Goal: Task Accomplishment & Management: Complete application form

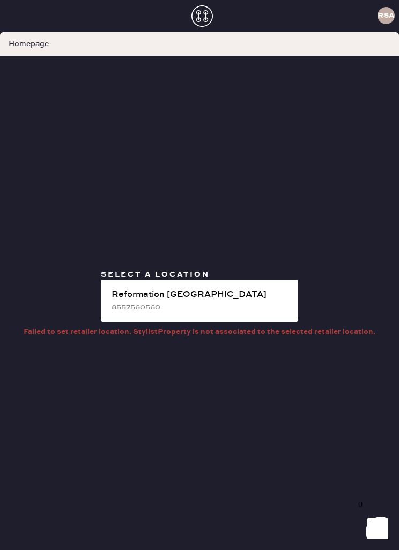
click at [209, 301] on div "Reformation [GEOGRAPHIC_DATA]" at bounding box center [201, 295] width 178 height 13
click at [233, 301] on div "Reformation [GEOGRAPHIC_DATA]" at bounding box center [201, 295] width 178 height 13
click at [249, 301] on div "Reformation [GEOGRAPHIC_DATA]" at bounding box center [201, 295] width 178 height 13
click at [244, 313] on div "8557560560" at bounding box center [201, 307] width 178 height 12
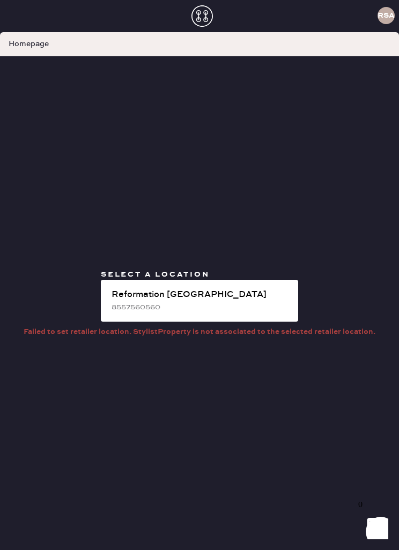
click at [225, 301] on div "Reformation [GEOGRAPHIC_DATA]" at bounding box center [201, 295] width 178 height 13
click at [225, 313] on div "8557560560" at bounding box center [201, 307] width 178 height 12
click at [218, 301] on div "Reformation [GEOGRAPHIC_DATA]" at bounding box center [201, 295] width 178 height 13
click at [237, 313] on div "8557560560" at bounding box center [201, 307] width 178 height 12
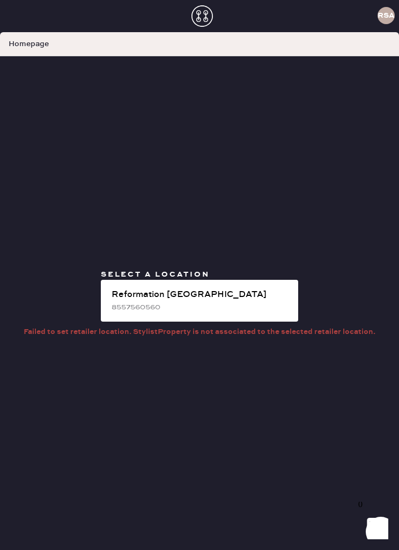
click at [256, 301] on div "Reformation [GEOGRAPHIC_DATA]" at bounding box center [201, 295] width 178 height 13
click at [193, 301] on div "Reformation [GEOGRAPHIC_DATA]" at bounding box center [201, 295] width 178 height 13
click at [206, 13] on use at bounding box center [201, 15] width 21 height 21
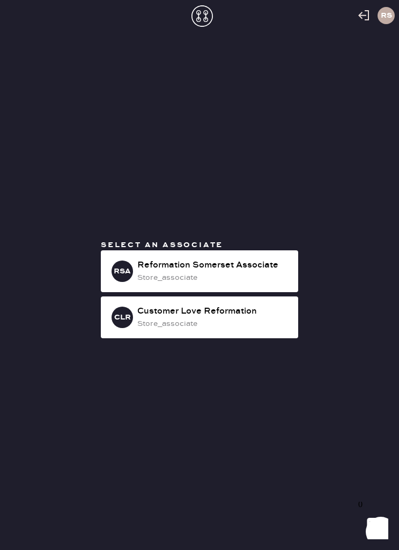
click at [230, 272] on div "Reformation Somerset Associate" at bounding box center [213, 265] width 152 height 13
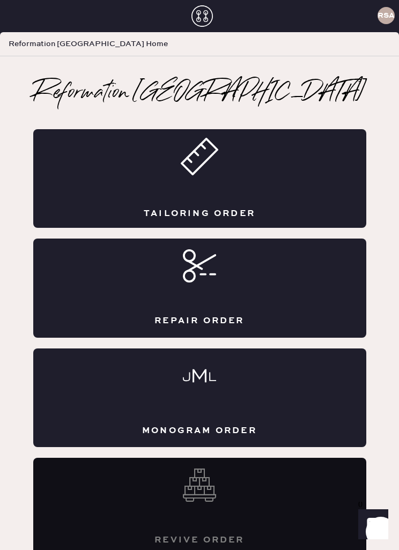
click at [224, 187] on div "Tailoring Order" at bounding box center [199, 178] width 333 height 99
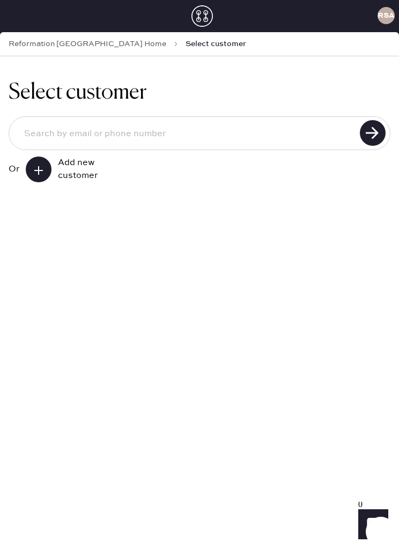
click at [59, 180] on div "Add new customer" at bounding box center [85, 170] width 54 height 26
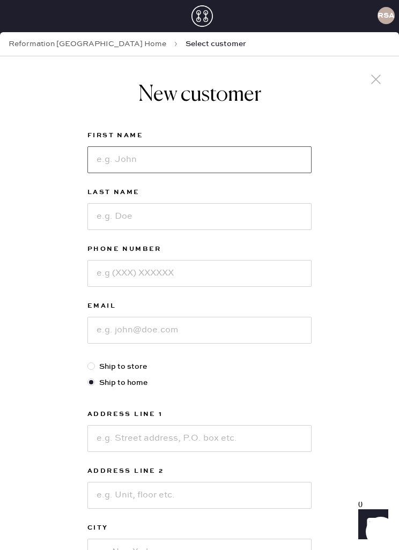
click at [203, 172] on input at bounding box center [199, 159] width 224 height 27
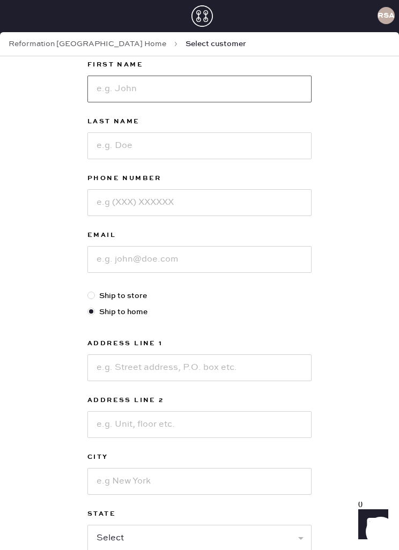
scroll to position [71, 0]
type input "Bouun"
click at [100, 150] on input at bounding box center [199, 145] width 224 height 27
type input "Ok,"
click at [114, 211] on input at bounding box center [199, 202] width 224 height 27
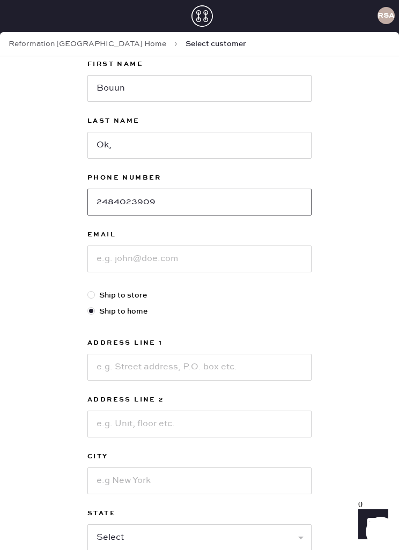
type input "2484023909"
click at [107, 271] on input at bounding box center [199, 259] width 224 height 27
type input "B"
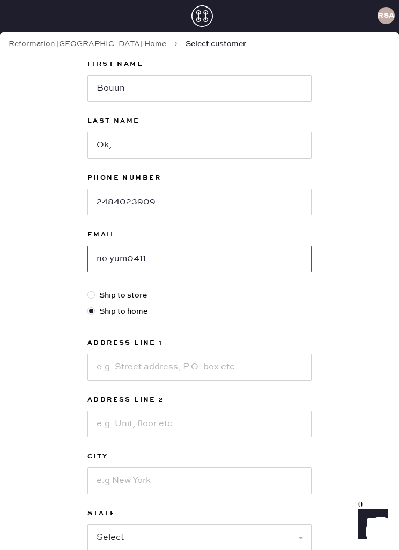
type input "no yum0411@"
click at [108, 267] on input "no yum0411@" at bounding box center [199, 259] width 224 height 27
click at [108, 257] on input "no yum0411@" at bounding box center [199, 259] width 224 height 27
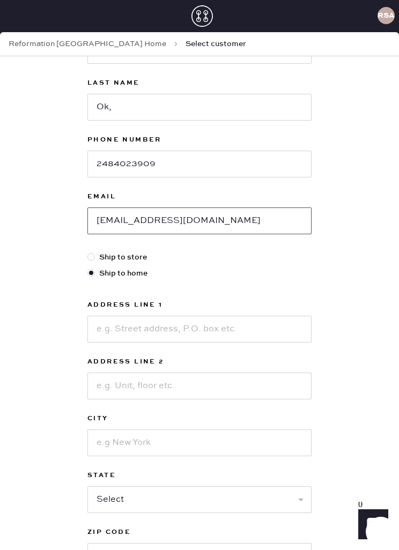
scroll to position [132, 0]
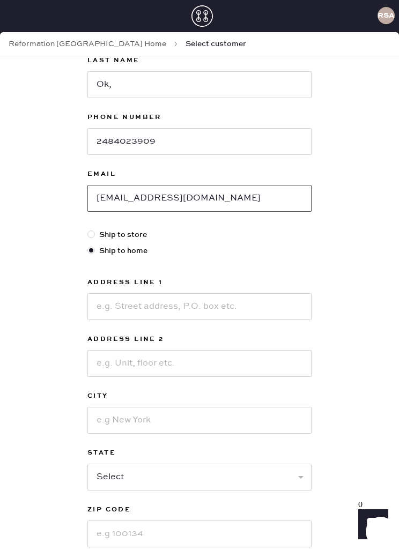
type input "boyun0411@gmail.com"
click at [128, 310] on input at bounding box center [199, 306] width 224 height 27
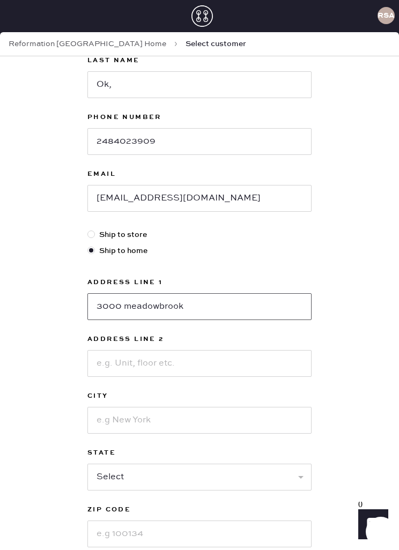
click at [148, 312] on input "3000 meadowbrook" at bounding box center [199, 306] width 224 height 27
click at [141, 310] on input "3000 meadowbrook" at bounding box center [199, 306] width 224 height 27
click at [198, 316] on input "3000 meadowbrook" at bounding box center [199, 306] width 224 height 27
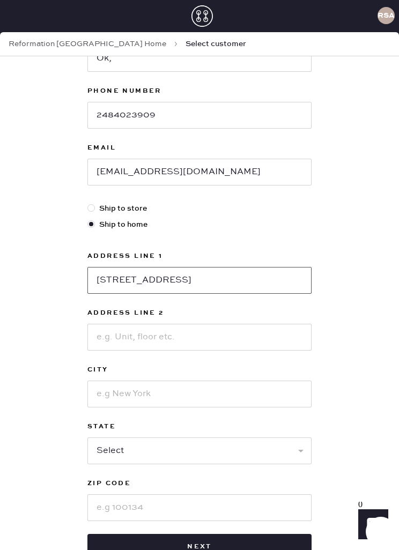
type input "3000 meadowbrook rd"
click at [125, 330] on input at bounding box center [199, 337] width 224 height 27
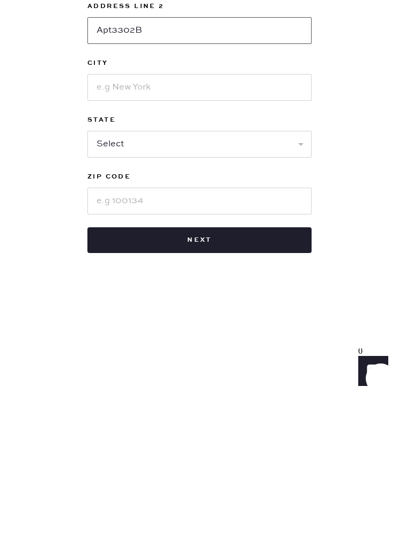
type input "Apt3302B"
click at [105, 227] on input at bounding box center [199, 240] width 224 height 27
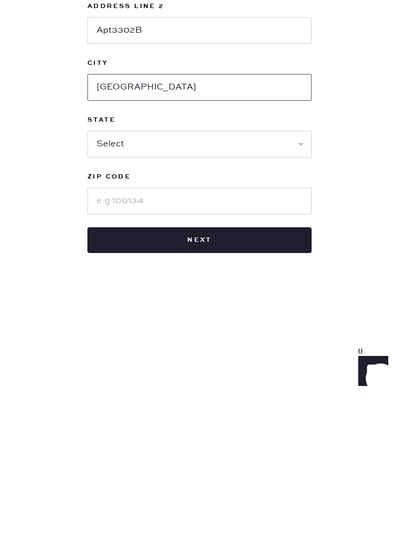
type input "Rochester hills"
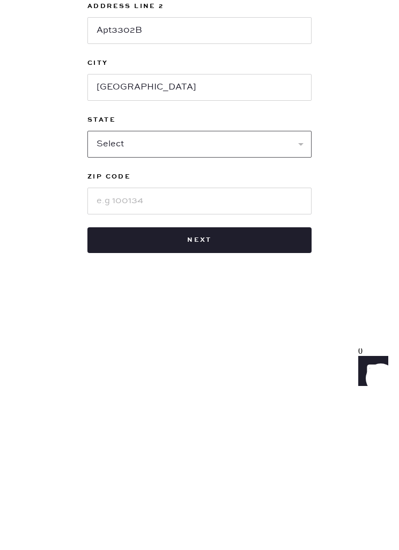
click at [108, 284] on select "Select AK AL AR AZ CA CO CT DC DE FL GA HI IA ID IL IN KS KY LA MA MD ME MI MN …" at bounding box center [199, 297] width 224 height 27
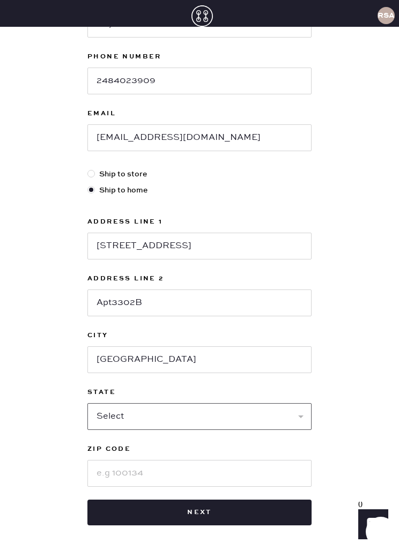
select select "MI"
click at [103, 460] on input at bounding box center [199, 473] width 224 height 27
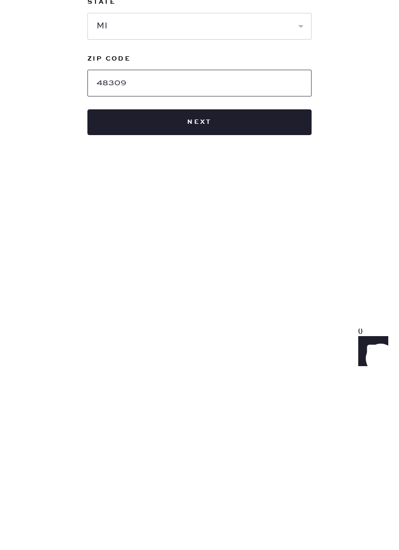
scroll to position [202, 0]
type input "48309"
click at [128, 283] on button "Next" at bounding box center [199, 296] width 224 height 26
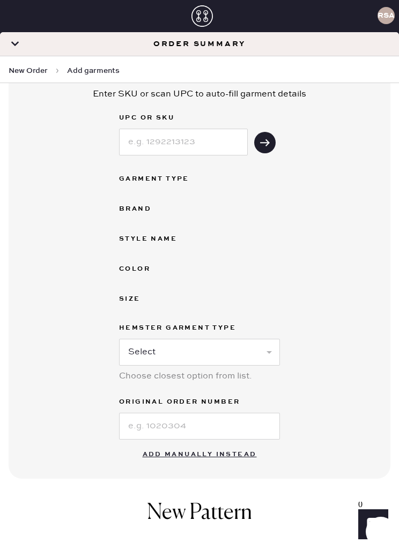
scroll to position [108, 0]
click at [229, 454] on button "Add manually instead" at bounding box center [199, 455] width 127 height 21
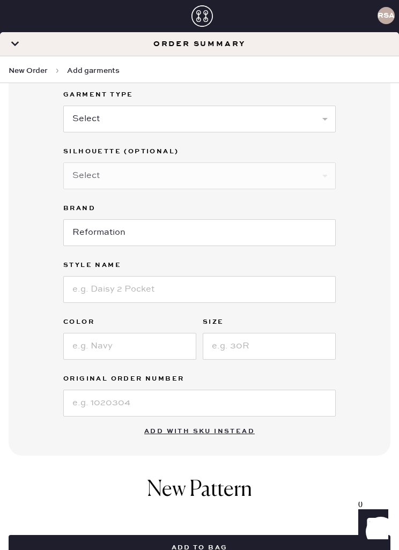
click at [292, 122] on select "Select Basic Skirt Jeans Leggings Pants Shorts Basic Sleeved Dress Basic Sleeve…" at bounding box center [199, 119] width 272 height 27
select select "2"
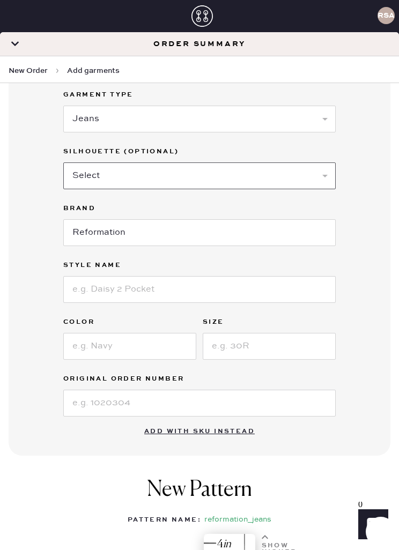
click at [231, 182] on select "Select Shorts Cropped Flare Boot Cut Straight Skinny Other" at bounding box center [199, 175] width 272 height 27
select select "5"
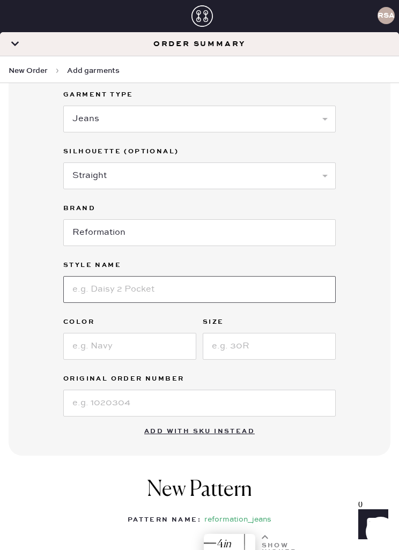
click at [208, 294] on input at bounding box center [199, 289] width 272 height 27
type input "Val 90s mid rise straight jeans"
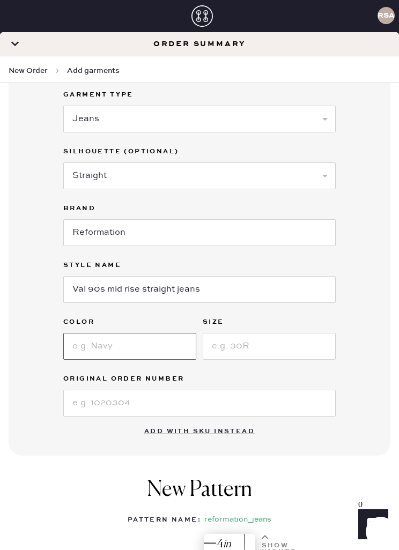
click at [171, 340] on input at bounding box center [129, 346] width 133 height 27
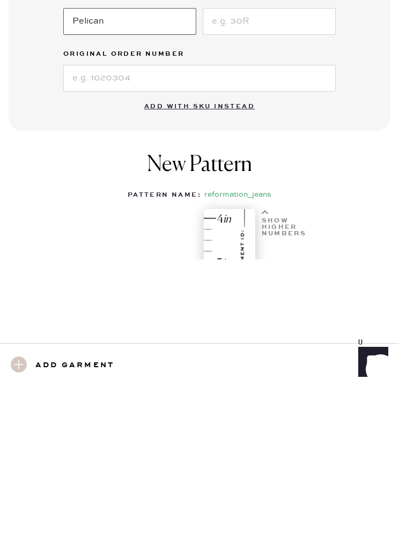
type input "Pelican"
click at [315, 171] on input at bounding box center [269, 184] width 133 height 27
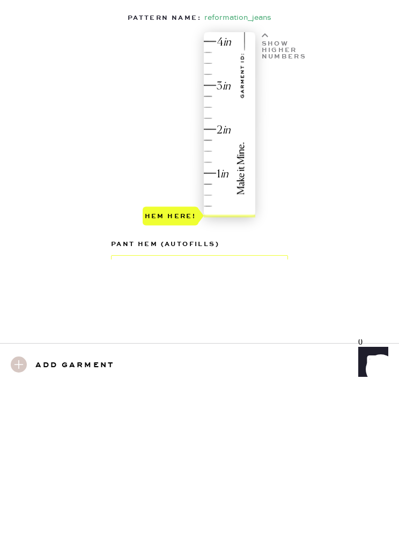
scroll to position [277, 0]
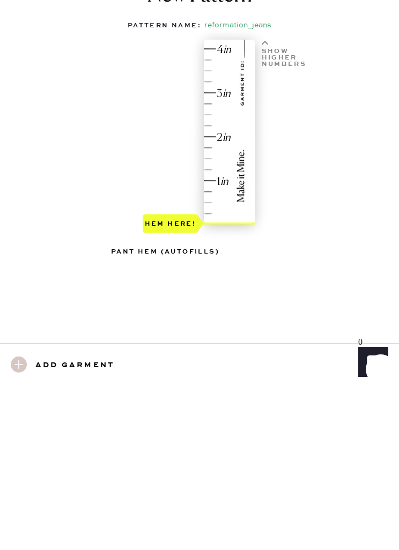
type input "23"
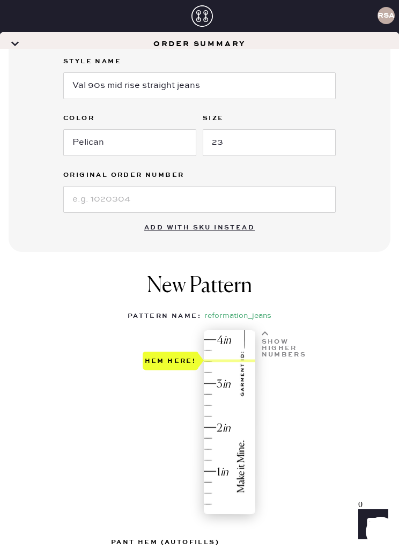
type input "3.25"
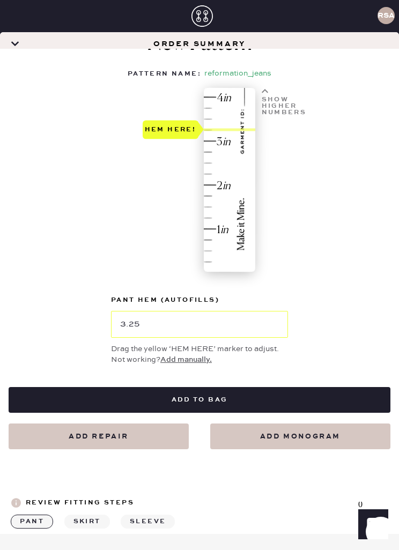
scroll to position [518, 0]
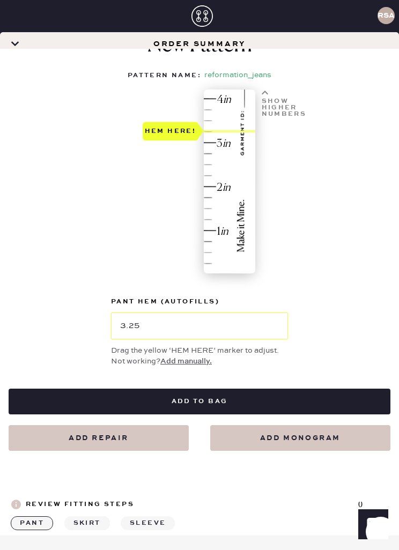
click at [284, 389] on button "Add to bag" at bounding box center [200, 402] width 382 height 26
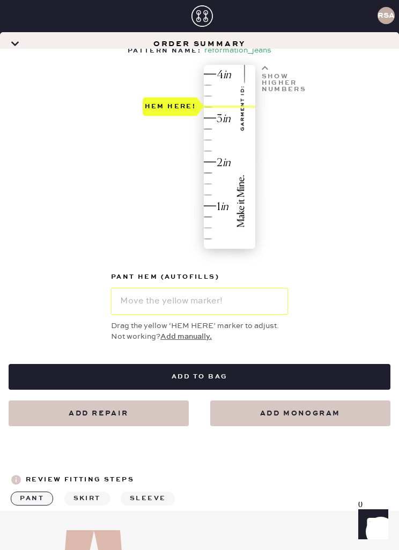
select select "2"
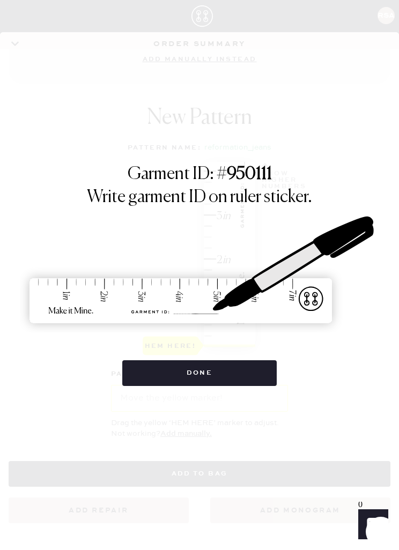
click at [253, 360] on button "Done" at bounding box center [199, 373] width 155 height 26
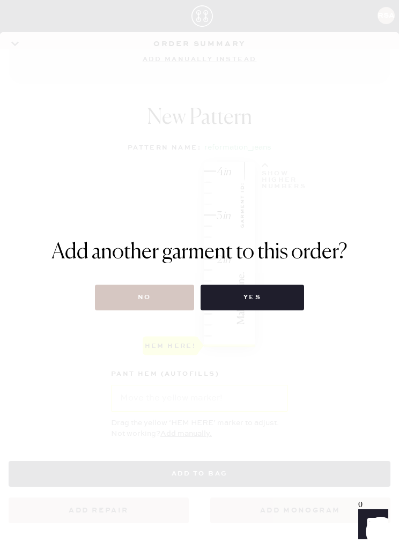
click at [158, 288] on button "No" at bounding box center [144, 298] width 99 height 26
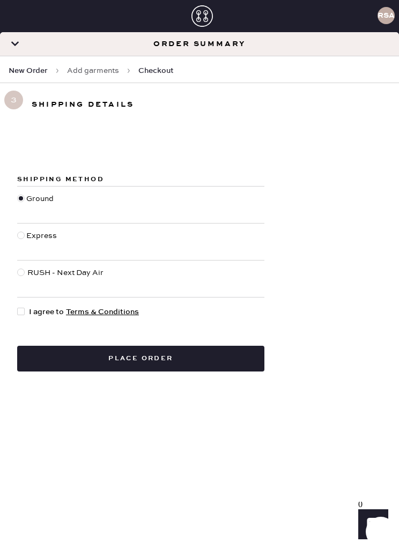
click at [41, 311] on span "I agree to Terms & Conditions" at bounding box center [84, 312] width 110 height 12
click at [18, 307] on input "I agree to Terms & Conditions" at bounding box center [17, 306] width 1 height 1
checkbox input "true"
click at [172, 350] on button "Place order" at bounding box center [140, 359] width 247 height 26
